Goal: Communication & Community: Participate in discussion

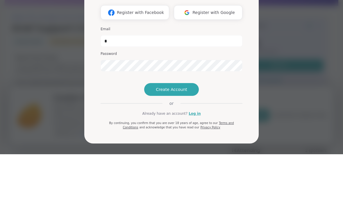
type input "**********"
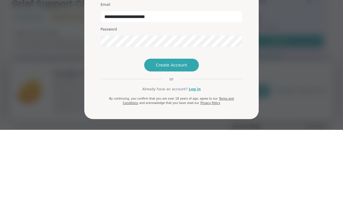
scroll to position [118, 0]
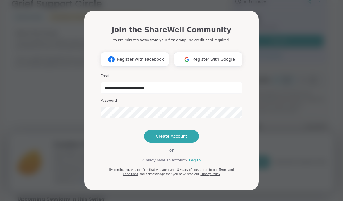
click at [195, 163] on link "Log in" at bounding box center [195, 160] width 12 height 5
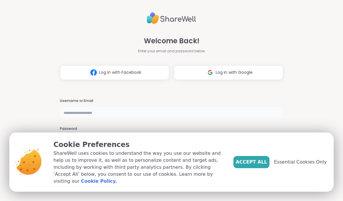
click at [186, 113] on input "text" at bounding box center [171, 113] width 223 height 12
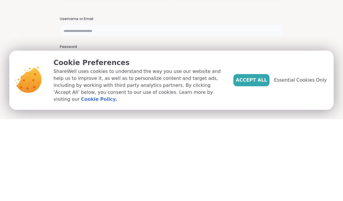
type input "**********"
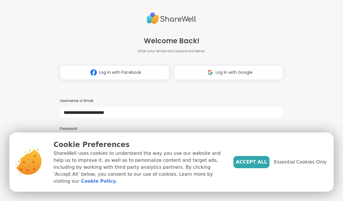
click at [308, 165] on span "Essential Cookies Only" at bounding box center [300, 162] width 53 height 7
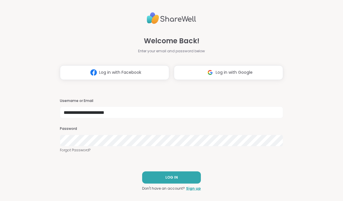
click at [194, 178] on button "LOG IN" at bounding box center [171, 178] width 59 height 12
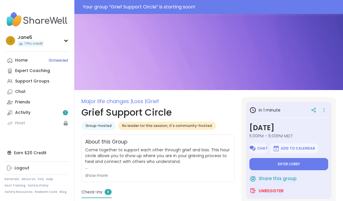
click at [314, 161] on button "Enter lobby" at bounding box center [289, 164] width 79 height 12
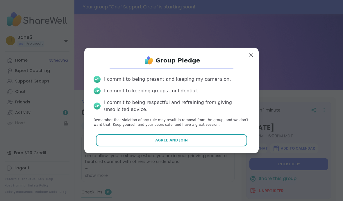
click at [242, 141] on button "Agree and Join" at bounding box center [172, 140] width 152 height 12
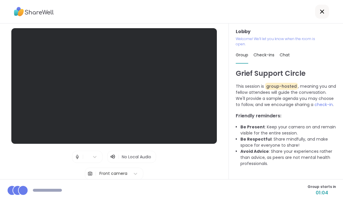
click at [268, 54] on span "Check-ins" at bounding box center [264, 55] width 21 height 6
type textarea "*"
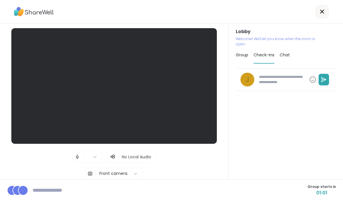
click at [287, 54] on span "Chat" at bounding box center [285, 55] width 10 height 6
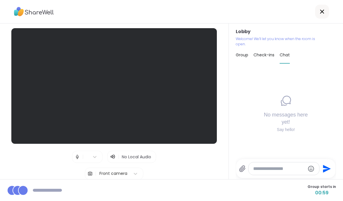
click at [243, 55] on span "Group" at bounding box center [242, 55] width 13 height 6
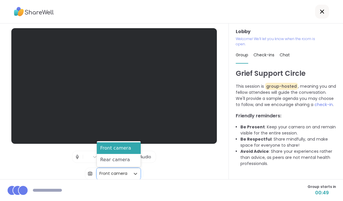
click at [132, 162] on div "Rear camera" at bounding box center [119, 160] width 44 height 12
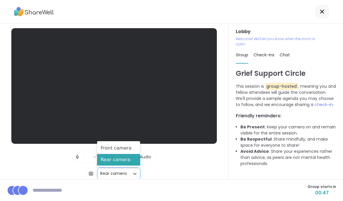
click at [133, 147] on div "Front camera" at bounding box center [118, 149] width 43 height 12
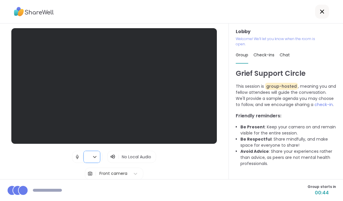
click at [149, 159] on span "No Local Audio" at bounding box center [136, 157] width 29 height 6
